Goal: Task Accomplishment & Management: Use online tool/utility

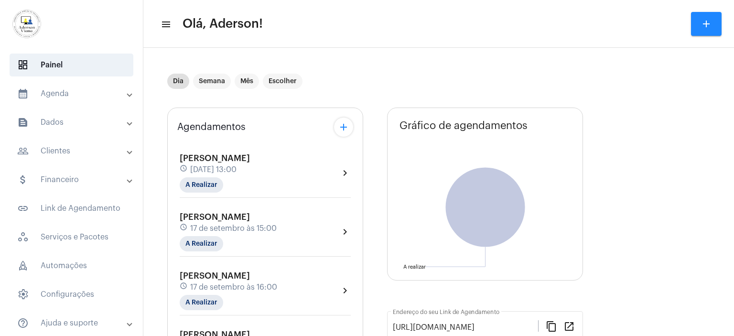
scroll to position [130, 0]
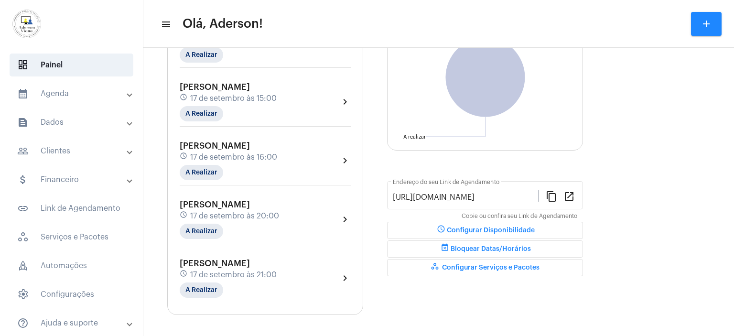
click at [65, 147] on mat-panel-title "people_outline Clientes" at bounding box center [72, 150] width 110 height 11
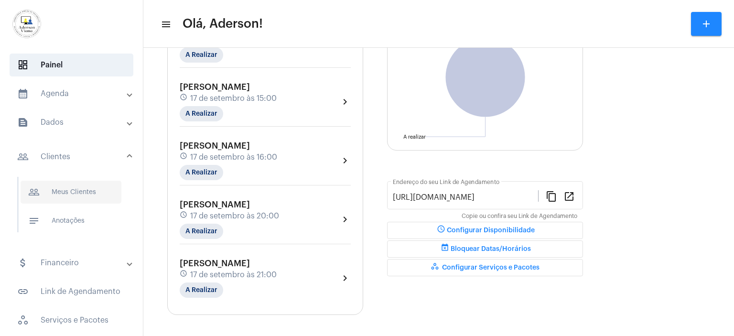
click at [76, 196] on span "people_outline Meus Clientes" at bounding box center [71, 192] width 101 height 23
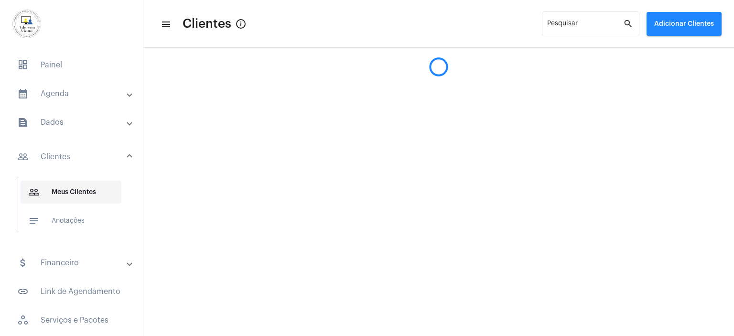
click at [76, 196] on span "people_outline Meus Clientes" at bounding box center [71, 192] width 101 height 23
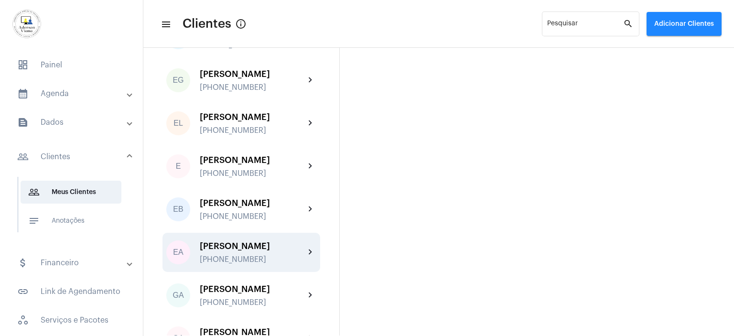
scroll to position [478, 0]
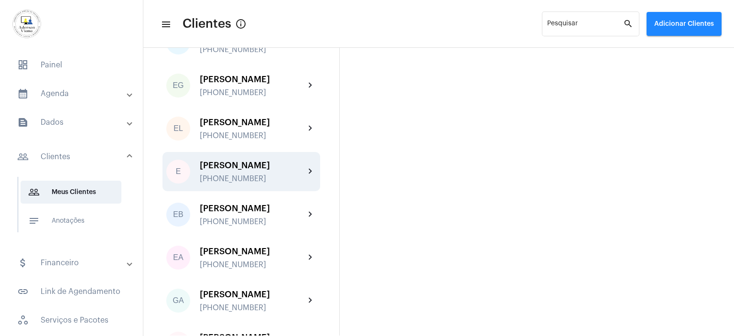
click at [238, 178] on div "[PHONE_NUMBER]" at bounding box center [252, 178] width 105 height 9
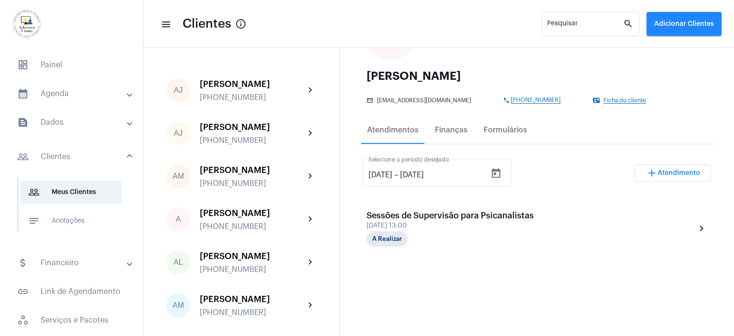
scroll to position [143, 0]
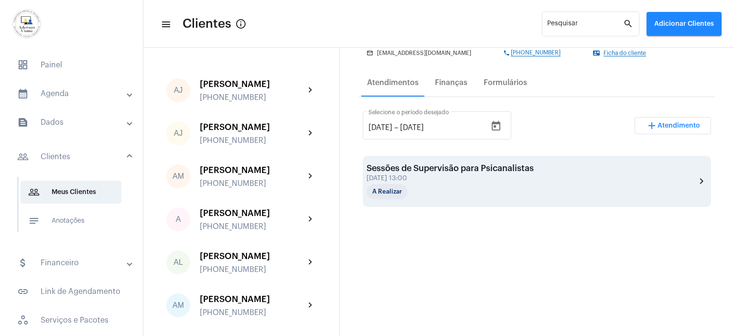
click at [509, 181] on div "[DATE] 13:00" at bounding box center [449, 178] width 167 height 7
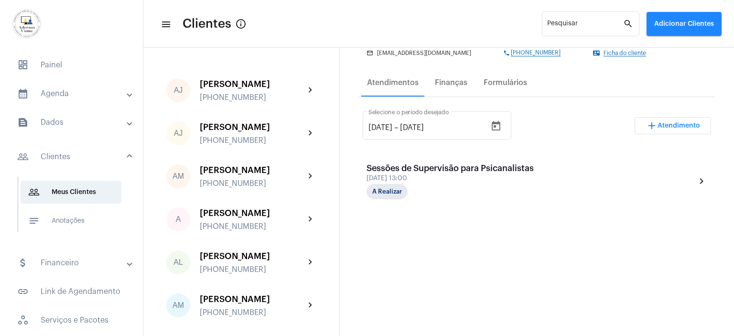
click at [509, 181] on div "[DATE] 13:00" at bounding box center [449, 178] width 167 height 7
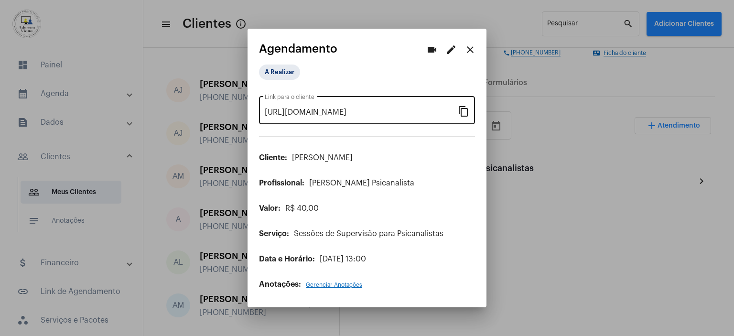
click at [467, 114] on mat-icon "content_copy" at bounding box center [463, 110] width 11 height 11
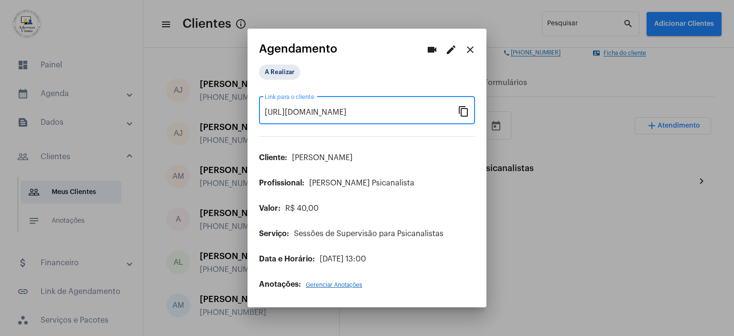
click at [472, 49] on mat-icon "close" at bounding box center [469, 49] width 11 height 11
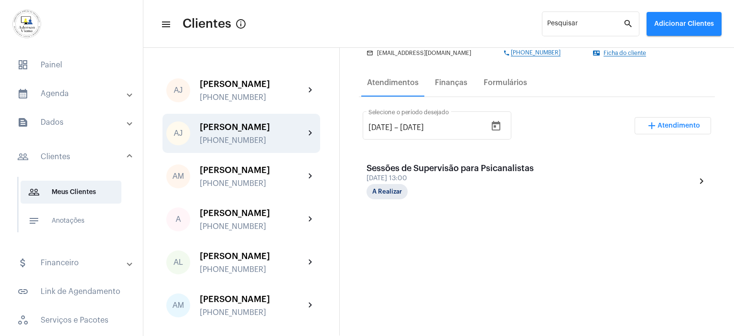
click at [245, 126] on div "[PERSON_NAME]" at bounding box center [252, 127] width 105 height 10
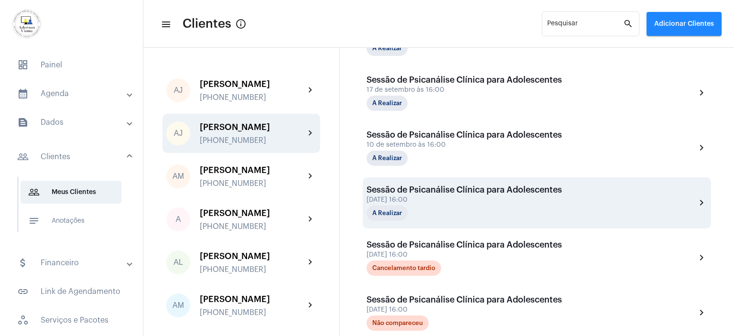
scroll to position [239, 0]
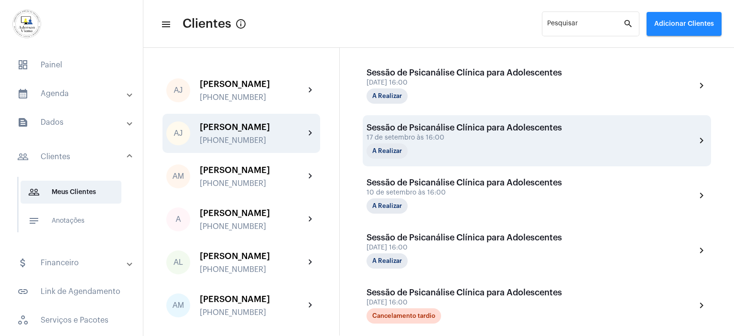
click at [418, 143] on div "A Realizar" at bounding box center [414, 150] width 96 height 15
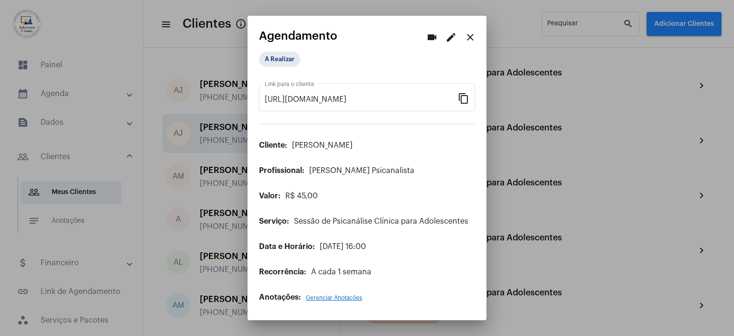
click at [374, 62] on div "A Realizar" at bounding box center [367, 62] width 216 height 20
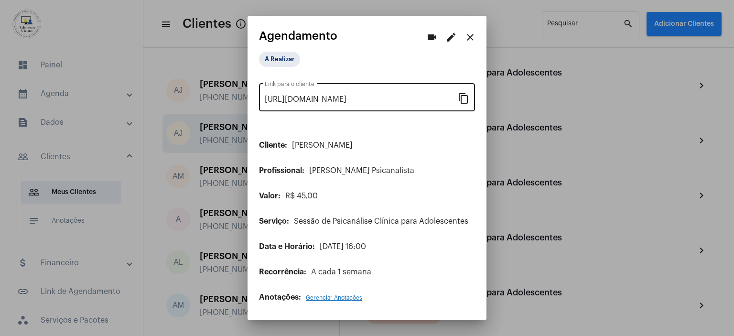
click at [463, 100] on mat-icon "content_copy" at bounding box center [463, 97] width 11 height 11
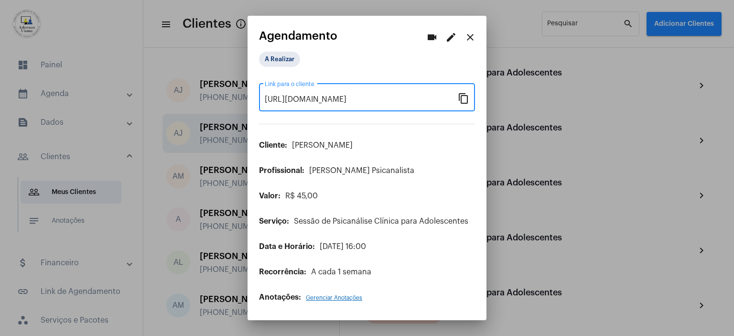
click at [470, 38] on mat-icon "close" at bounding box center [469, 37] width 11 height 11
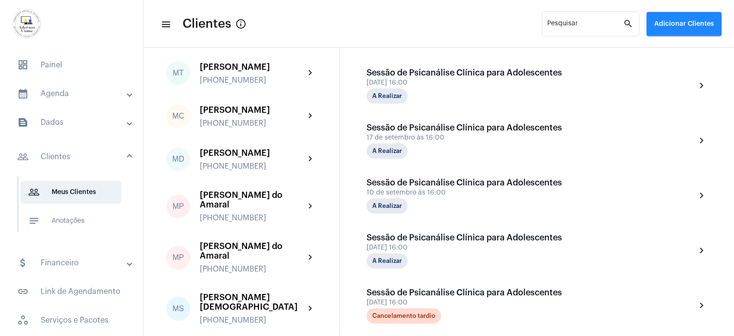
scroll to position [1194, 0]
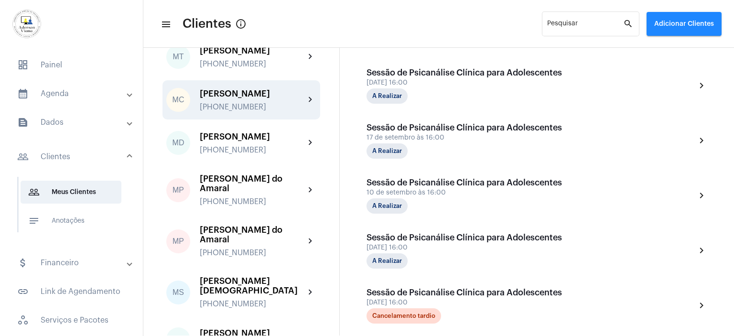
click at [246, 98] on div "[PERSON_NAME]" at bounding box center [252, 94] width 105 height 10
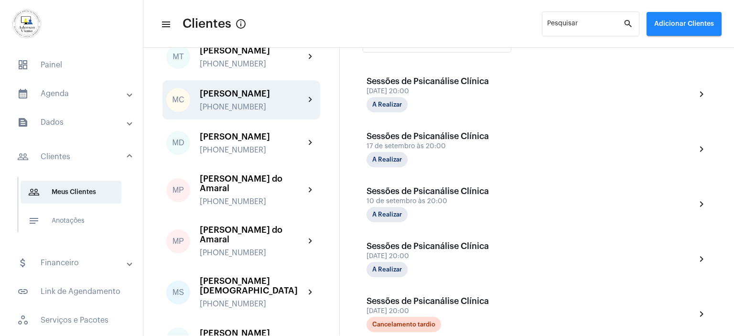
scroll to position [191, 0]
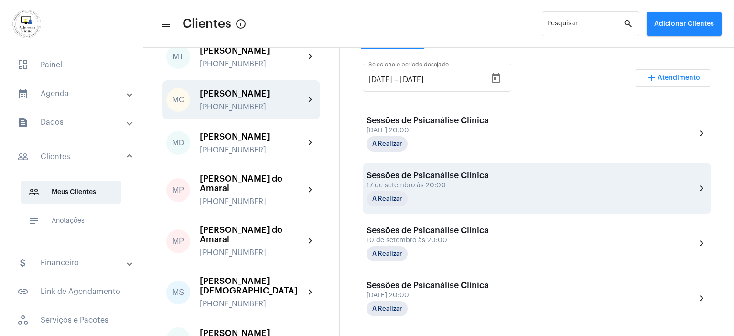
click at [430, 186] on div "17 de setembro às 20:00" at bounding box center [427, 185] width 122 height 7
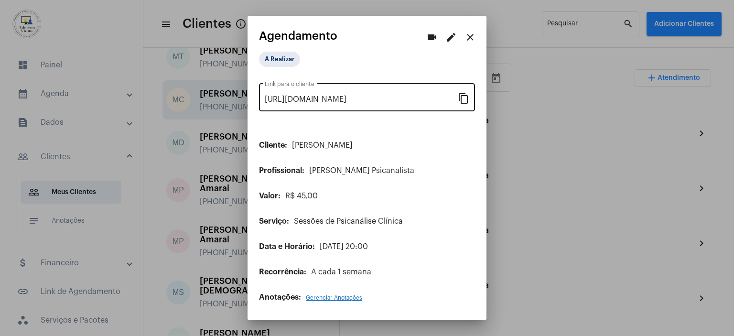
click at [462, 100] on mat-icon "content_copy" at bounding box center [463, 97] width 11 height 11
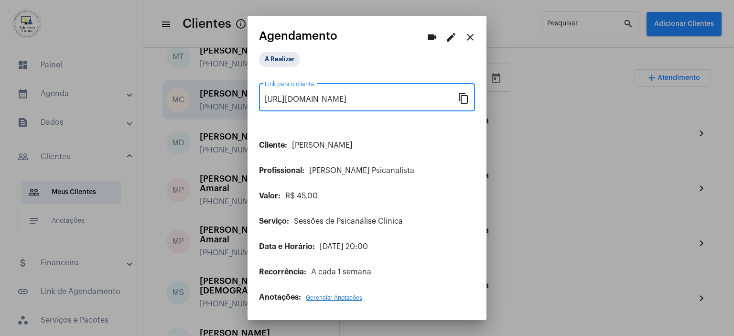
click at [472, 36] on mat-icon "close" at bounding box center [469, 37] width 11 height 11
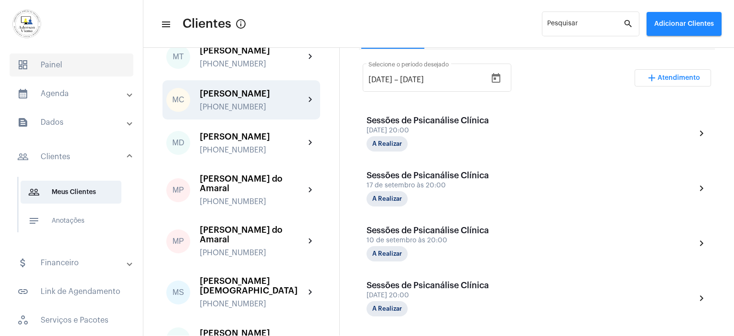
click at [68, 68] on span "dashboard Painel" at bounding box center [72, 64] width 124 height 23
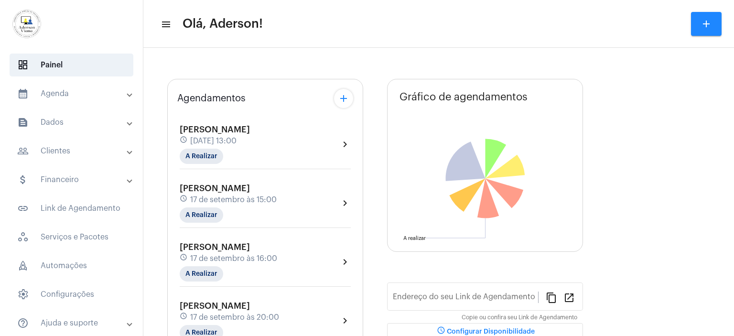
type input "[URL][DOMAIN_NAME]"
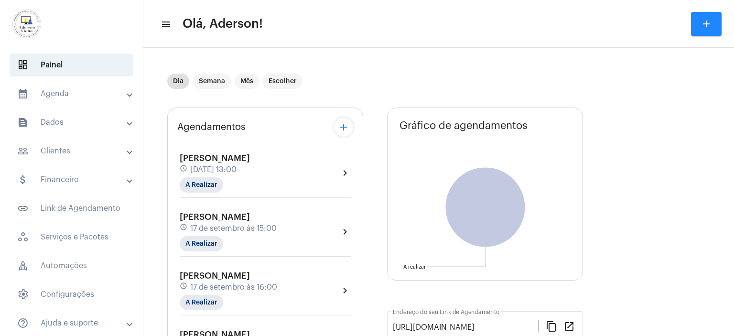
click at [206, 165] on span "[DATE] 13:00" at bounding box center [213, 169] width 46 height 9
click at [206, 165] on body "dashboard Painel calendar_month_outlined Agenda calendar_month_outlined Calendá…" at bounding box center [367, 168] width 734 height 336
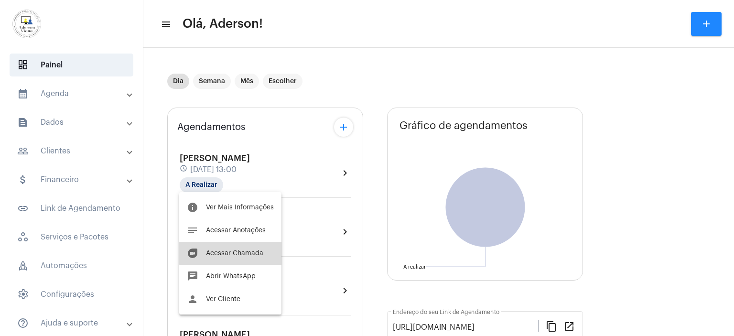
click at [250, 253] on span "Acessar Chamada" at bounding box center [234, 253] width 57 height 7
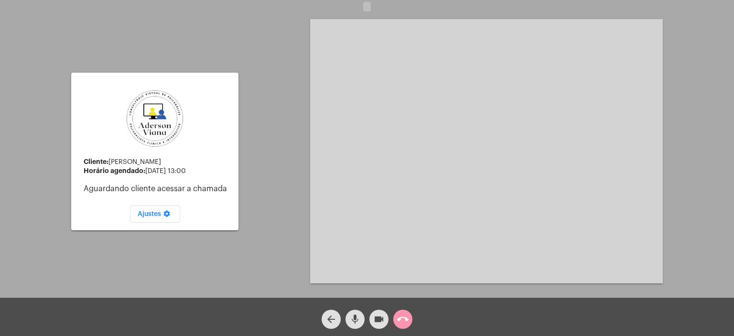
click at [278, 139] on div "Cliente: [PERSON_NAME] agendado: [DATE] 13:00 Aguardando cliente acessar a cham…" at bounding box center [367, 150] width 732 height 298
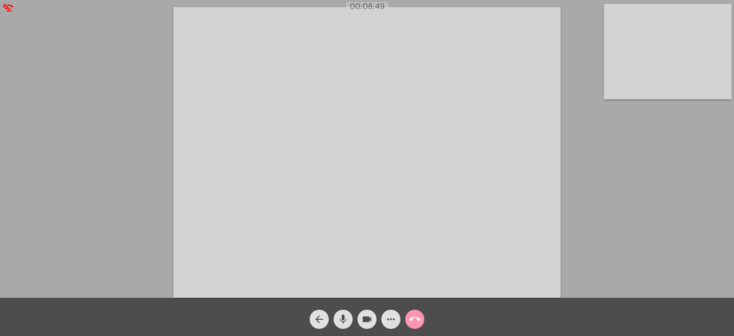
click at [653, 149] on div "Acessando Câmera e Microfone..." at bounding box center [367, 151] width 732 height 298
